Goal: Task Accomplishment & Management: Complete application form

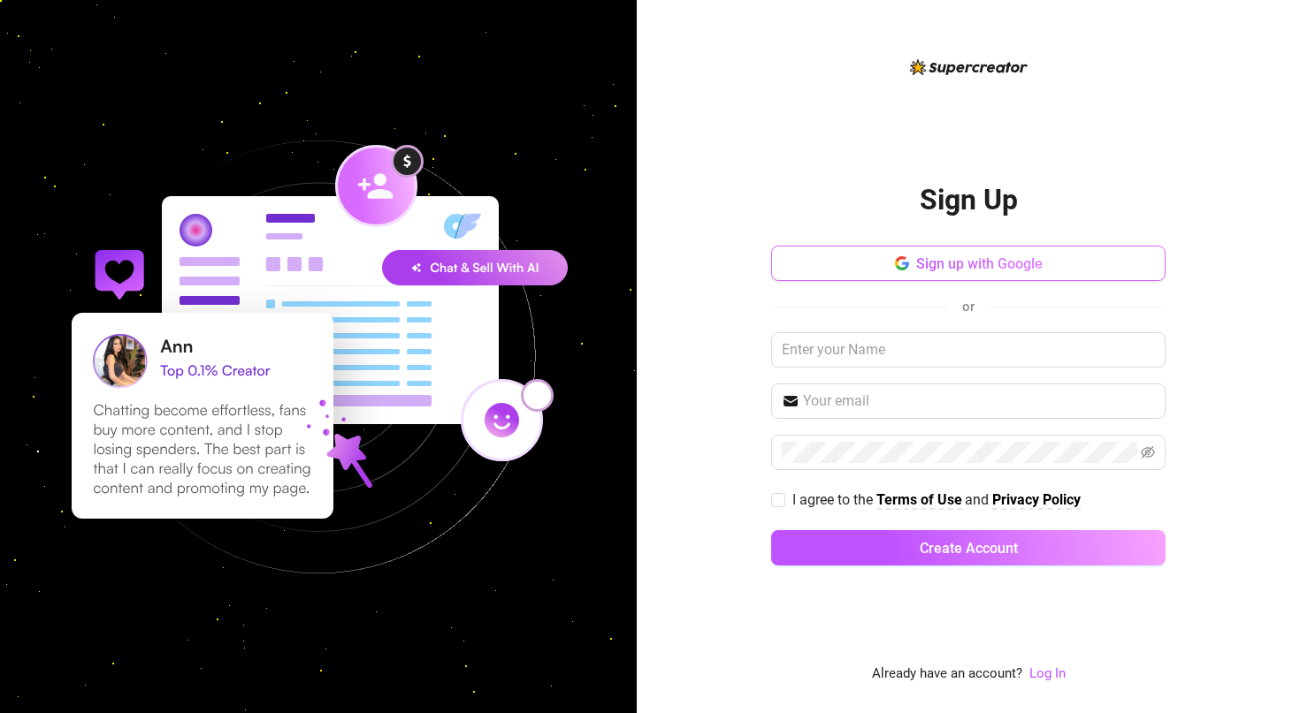
click at [1008, 270] on span "Sign up with Google" at bounding box center [979, 264] width 126 height 17
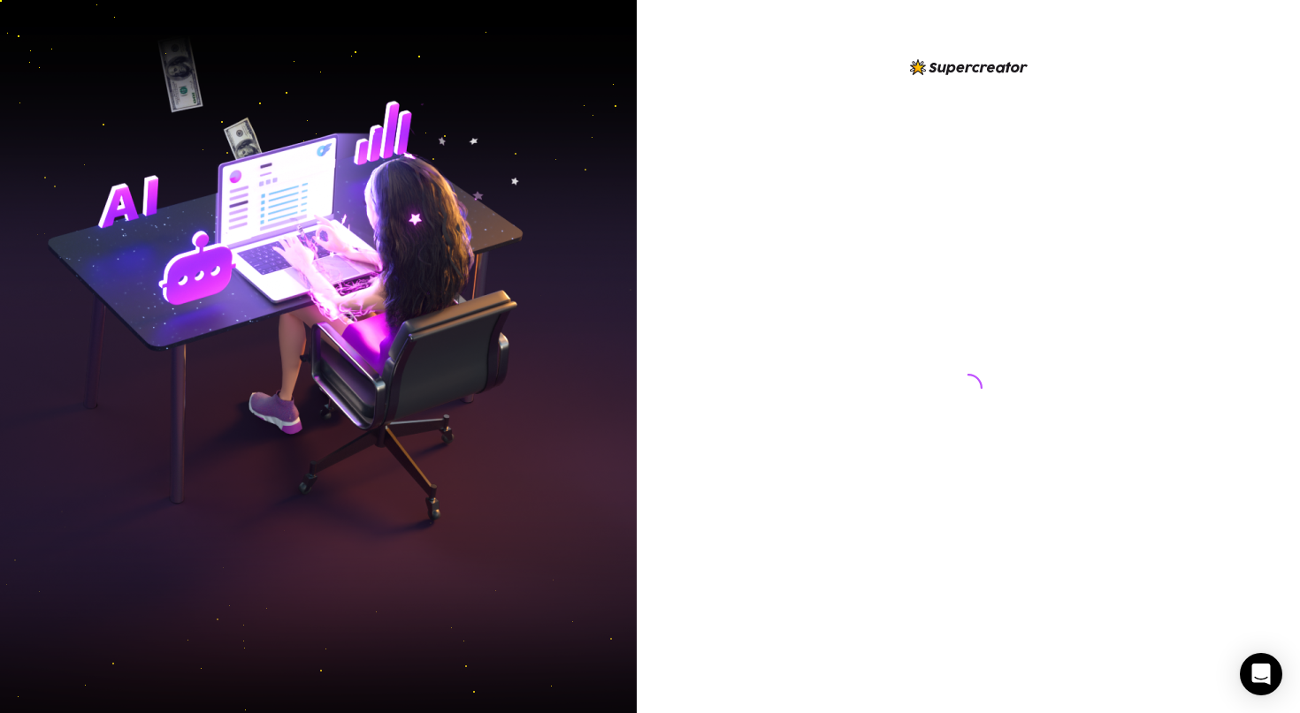
click at [843, 594] on div at bounding box center [968, 371] width 394 height 629
